Goal: Check status: Check status

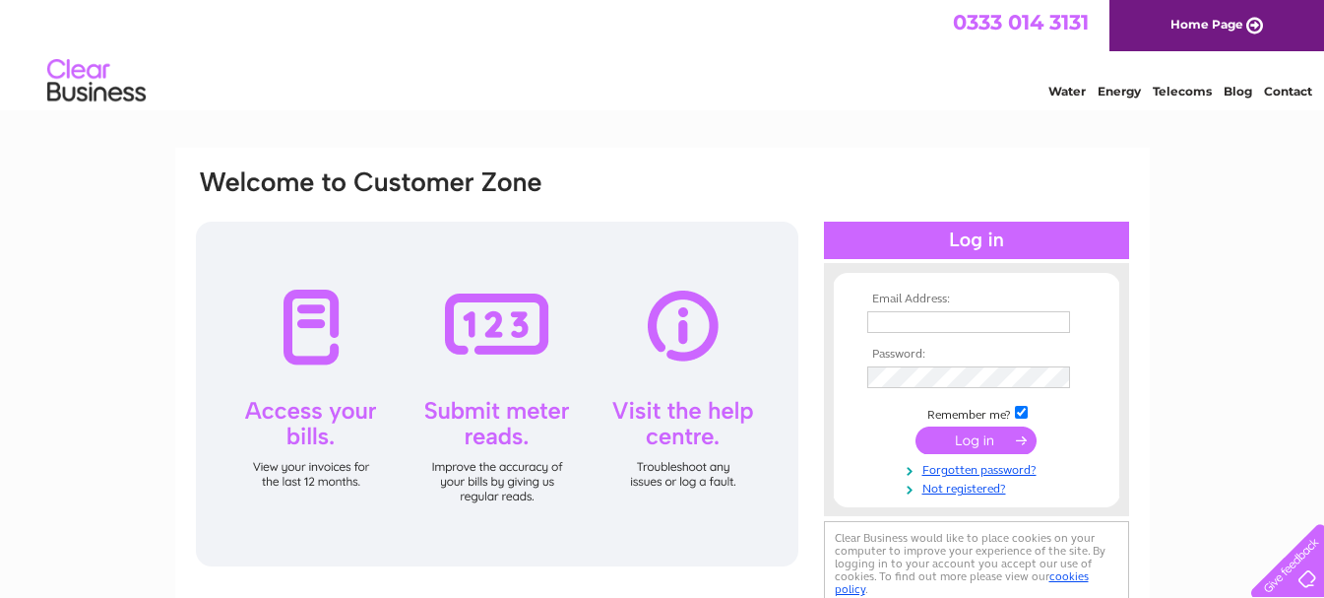
type input "thepresentshop@aol.com"
click at [981, 443] on input "submit" at bounding box center [976, 440] width 121 height 28
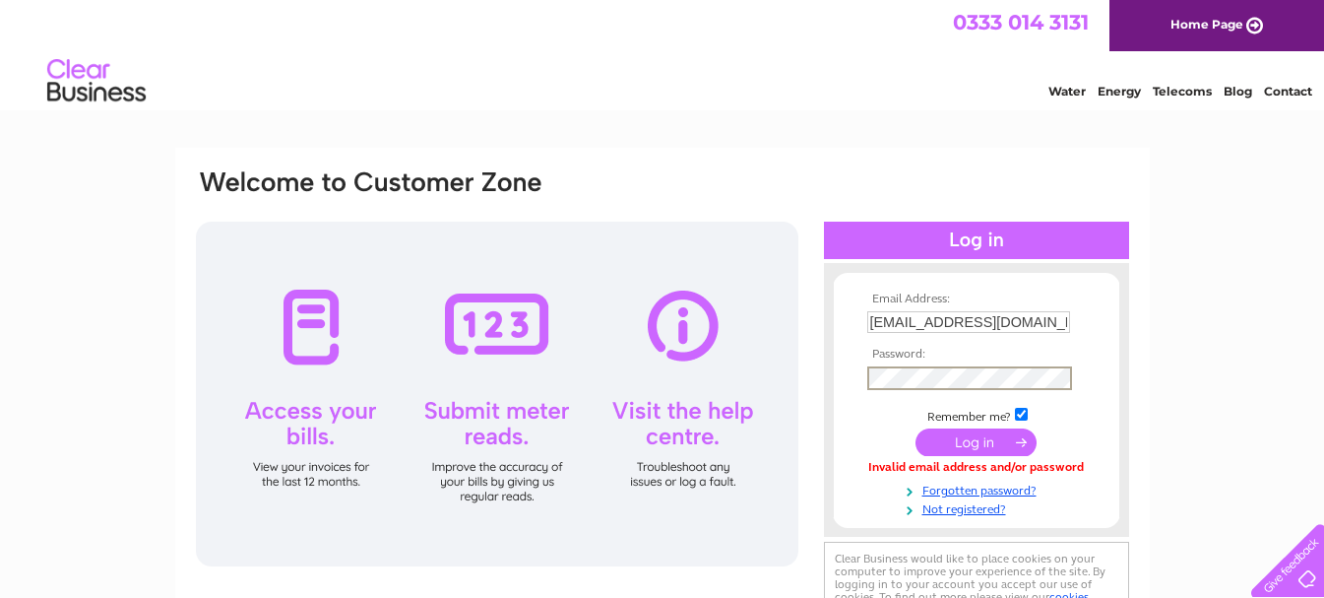
click at [688, 406] on div "Email Address: thepresentshop@aol.com Password:" at bounding box center [662, 399] width 937 height 465
click at [972, 437] on input "submit" at bounding box center [976, 440] width 121 height 28
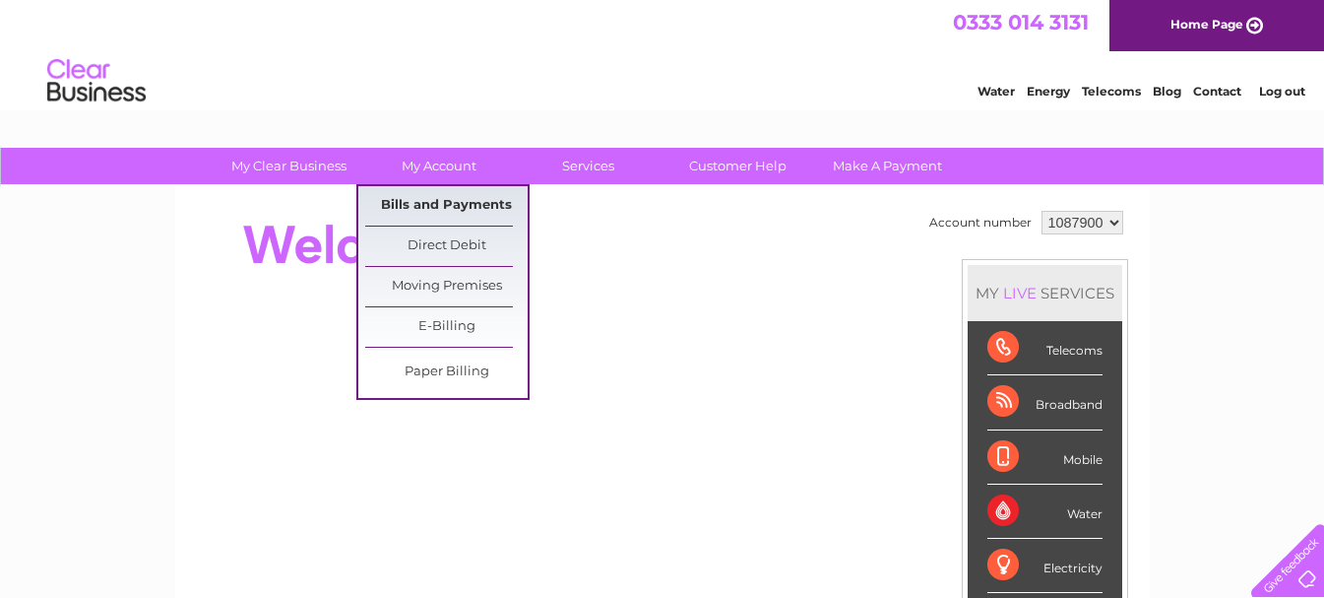
click at [446, 207] on link "Bills and Payments" at bounding box center [446, 205] width 162 height 39
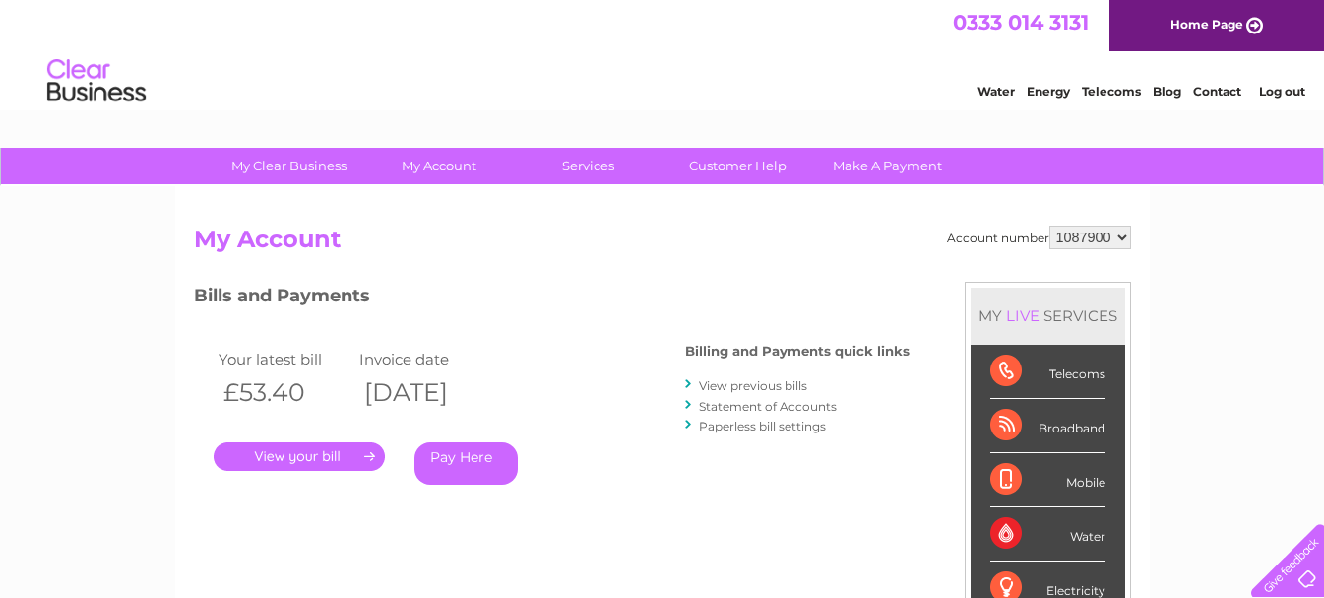
scroll to position [98, 0]
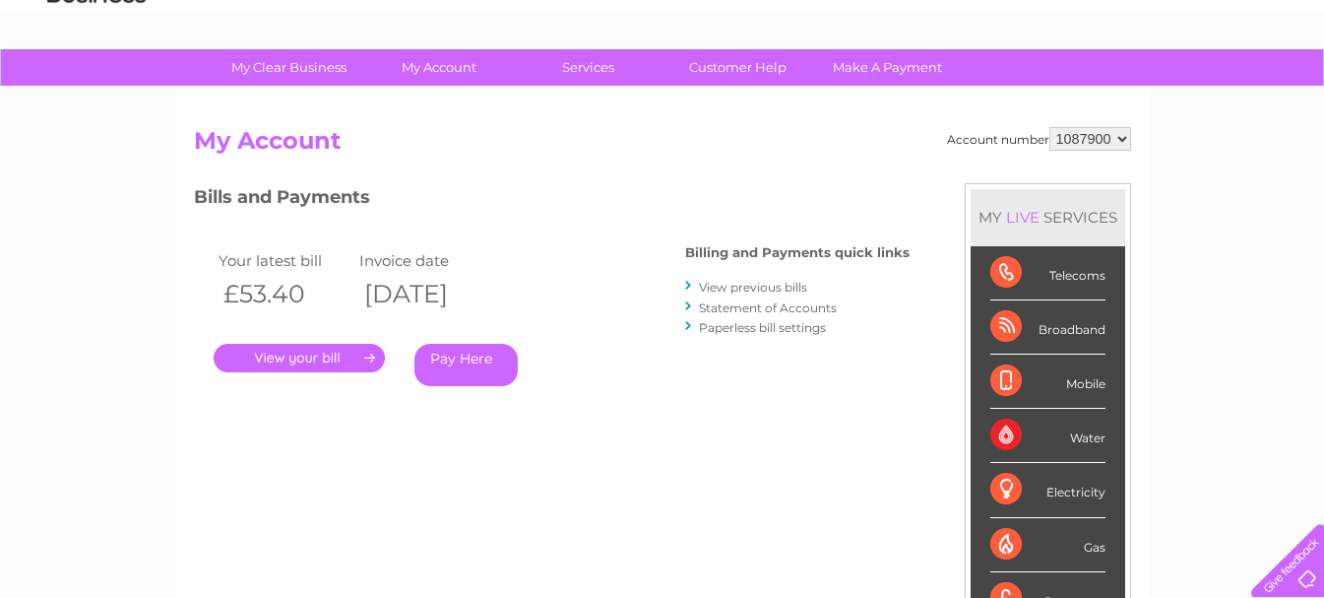
click at [285, 359] on link "." at bounding box center [299, 358] width 171 height 29
